Goal: Transaction & Acquisition: Purchase product/service

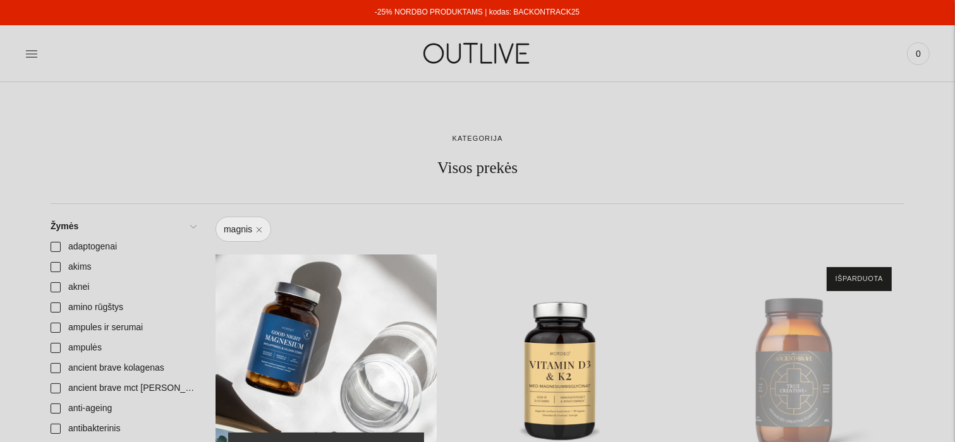
click at [351, 363] on div "NORDBO Magnis Good Night Magnesium atsipalaidavimui ir kokybiškam miegui palaik…" at bounding box center [326, 365] width 221 height 221
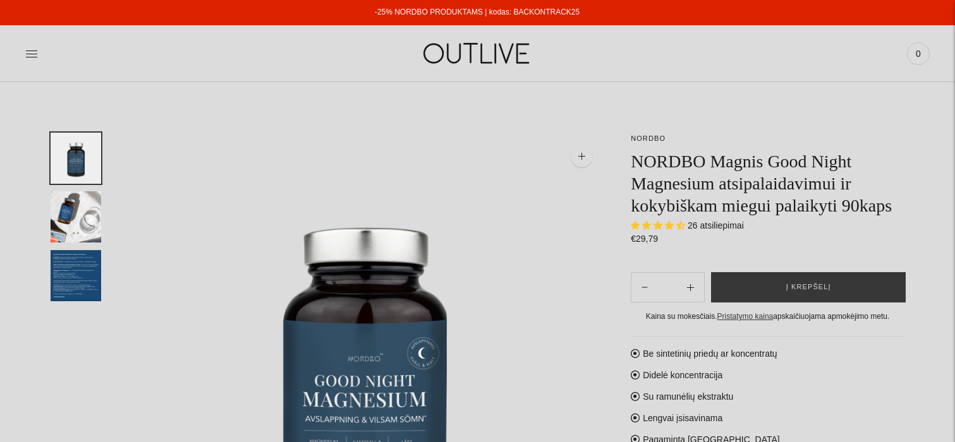
select select "**********"
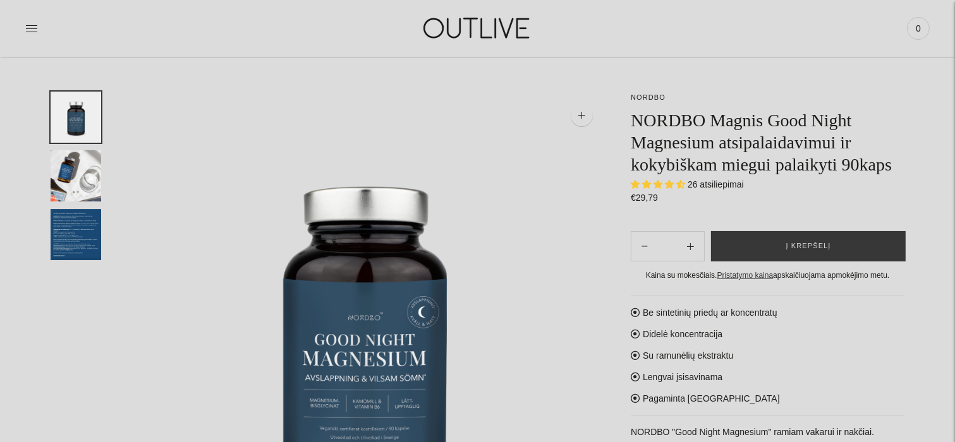
scroll to position [63, 0]
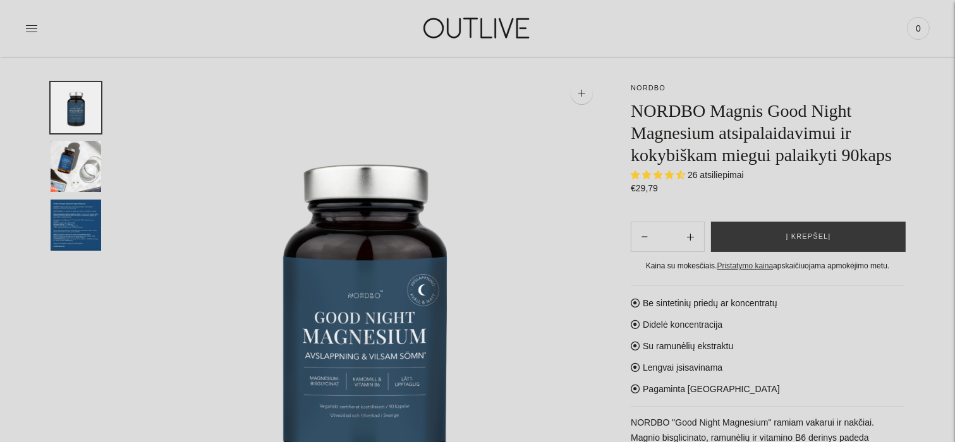
click at [692, 240] on icon "Subtract product quantity" at bounding box center [690, 237] width 7 height 7
type input "**"
click at [778, 245] on button "Į krepšelį" at bounding box center [808, 237] width 195 height 30
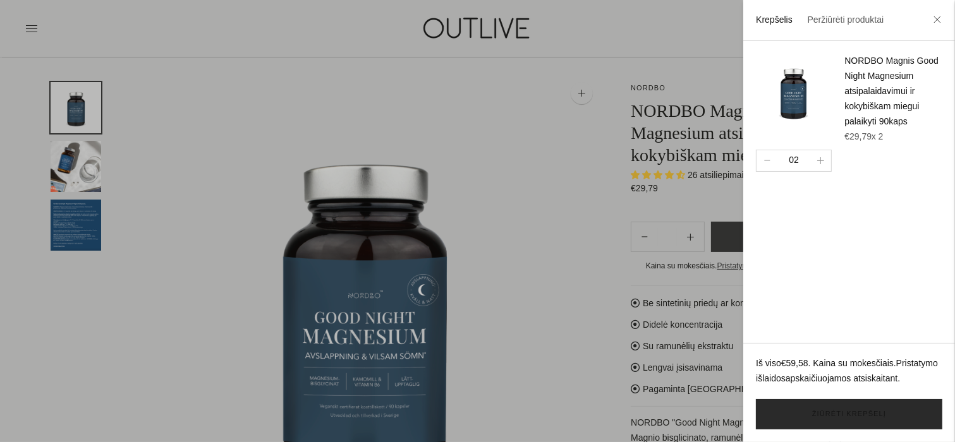
click at [826, 413] on link "Žiūrėti krepšelį" at bounding box center [849, 415] width 186 height 30
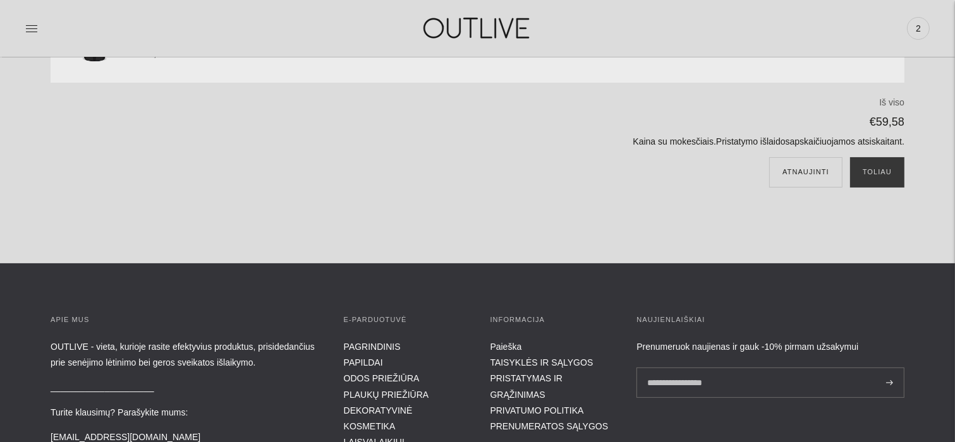
scroll to position [126, 0]
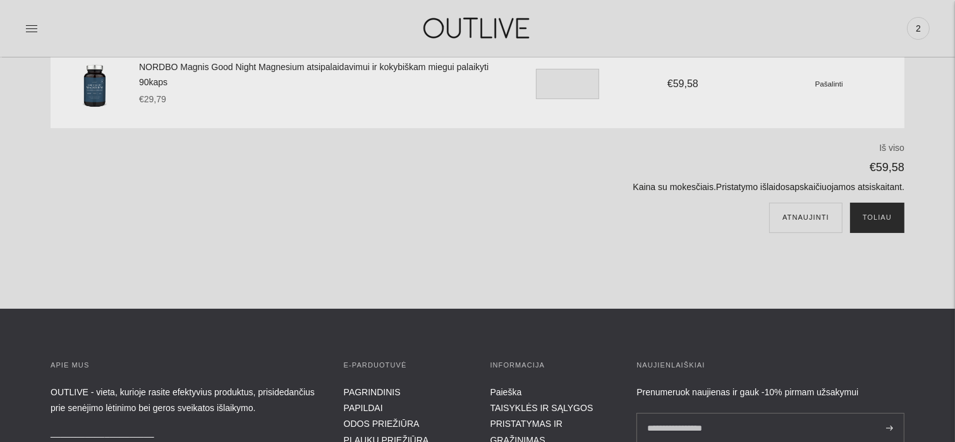
click at [873, 214] on button "Toliau" at bounding box center [877, 218] width 54 height 30
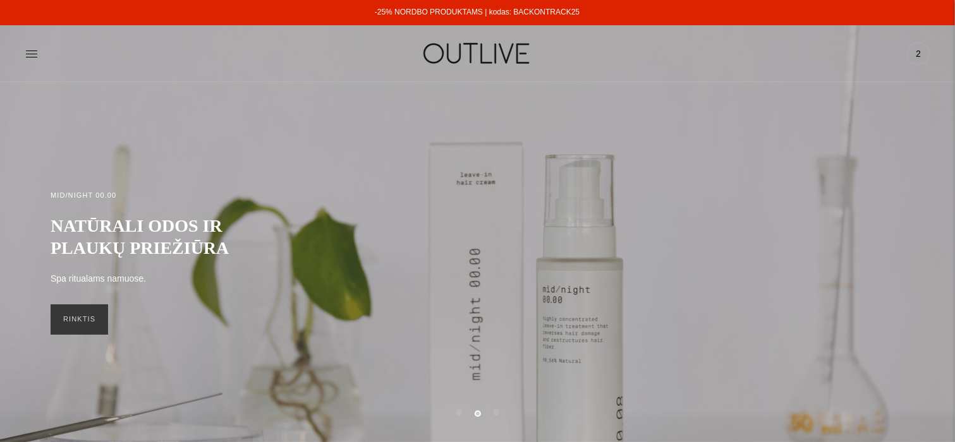
click at [915, 49] on span "2" at bounding box center [919, 54] width 18 height 18
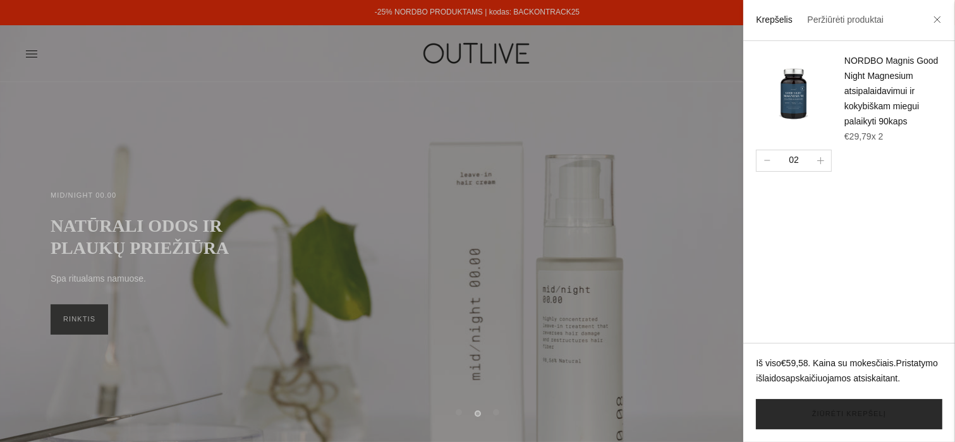
click at [819, 410] on link "Žiūrėti krepšelį" at bounding box center [849, 415] width 186 height 30
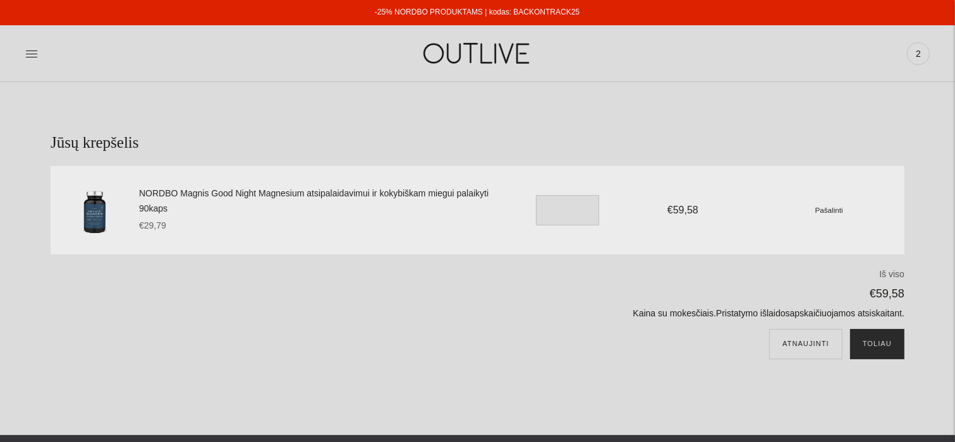
click at [870, 343] on button "Toliau" at bounding box center [877, 344] width 54 height 30
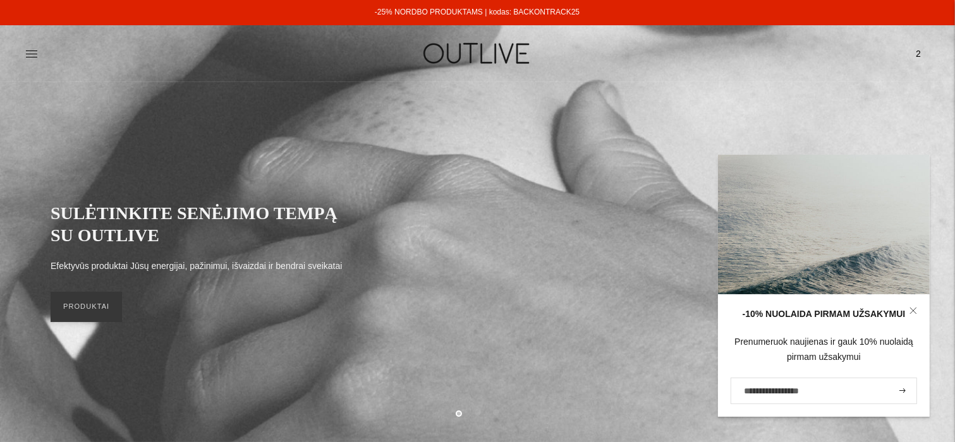
click at [915, 57] on span "2" at bounding box center [919, 54] width 18 height 18
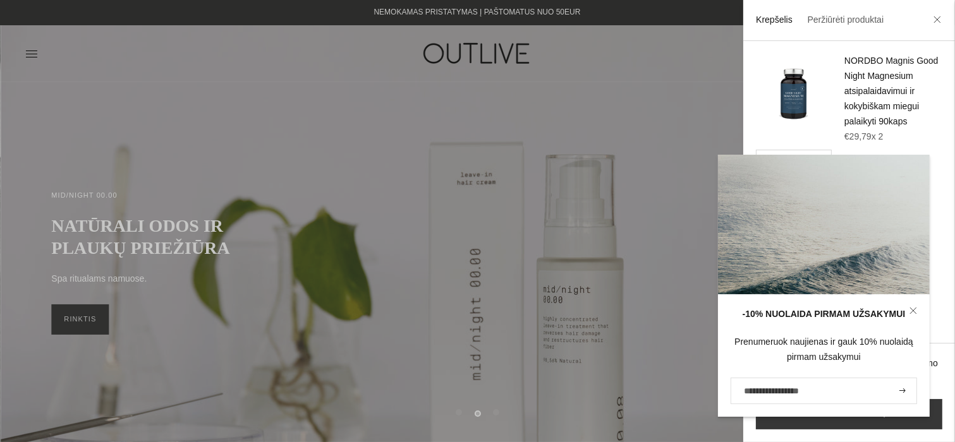
click at [890, 83] on h4 "NORDBO Magnis Good Night Magnesium atsipalaidavimui ir kokybiškam miegui palaik…" at bounding box center [894, 92] width 98 height 76
click at [912, 422] on link "Žiūrėti krepšelį" at bounding box center [849, 415] width 186 height 30
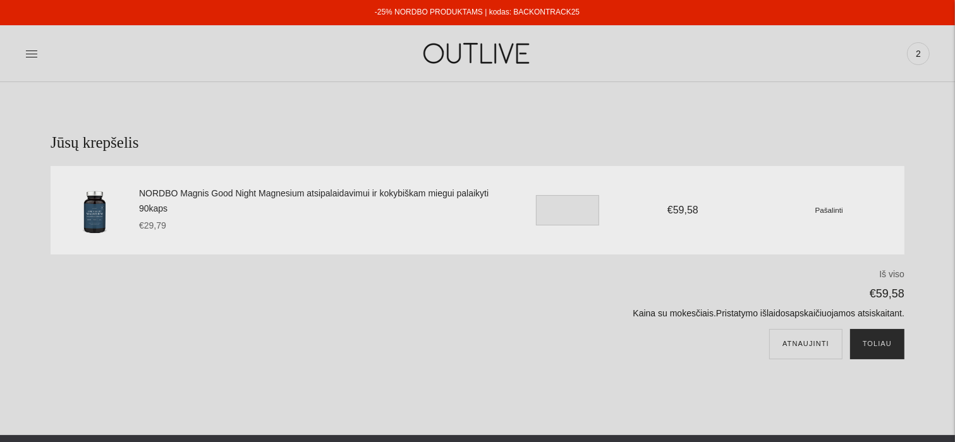
click at [880, 346] on button "Toliau" at bounding box center [877, 344] width 54 height 30
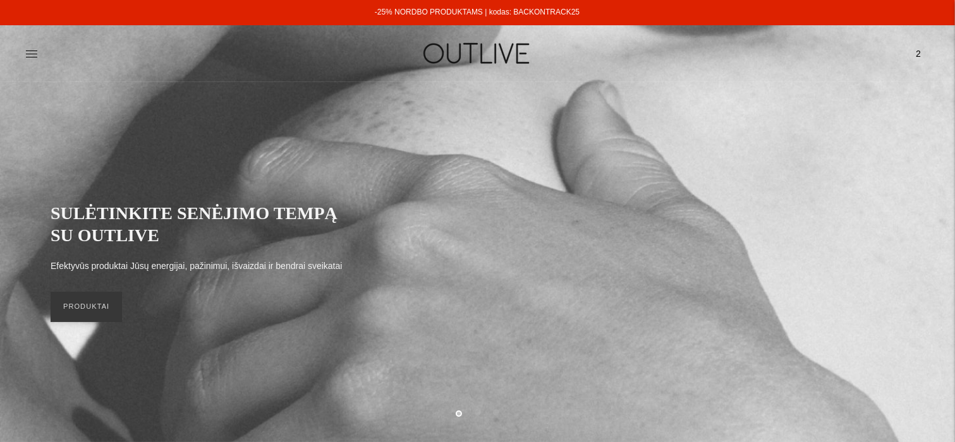
click at [914, 54] on span "2" at bounding box center [919, 54] width 18 height 18
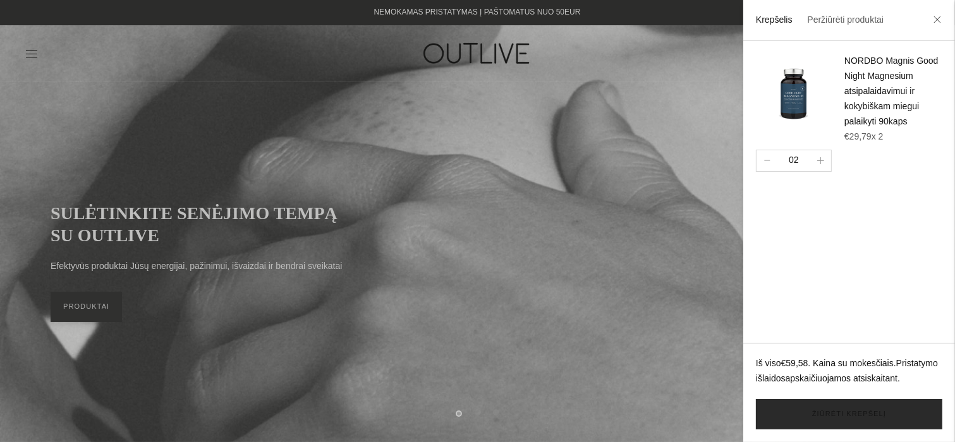
click at [846, 412] on link "Žiūrėti krepšelį" at bounding box center [849, 415] width 186 height 30
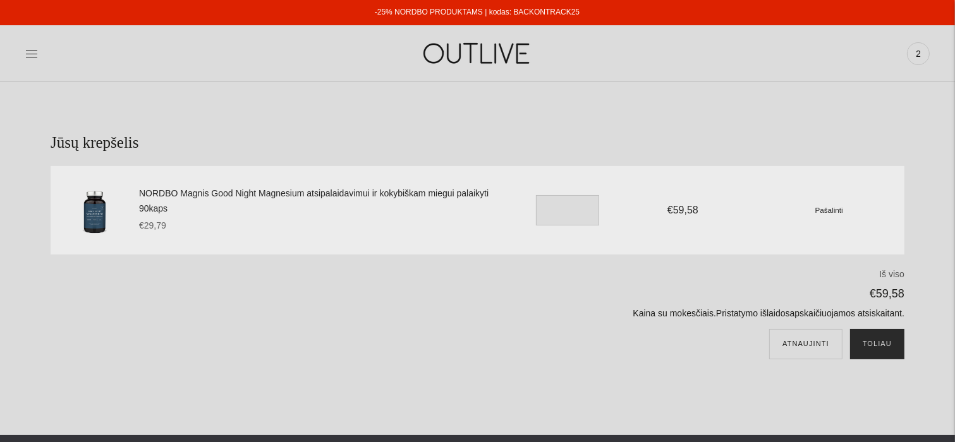
click at [876, 341] on button "Toliau" at bounding box center [877, 344] width 54 height 30
